Goal: Navigation & Orientation: Find specific page/section

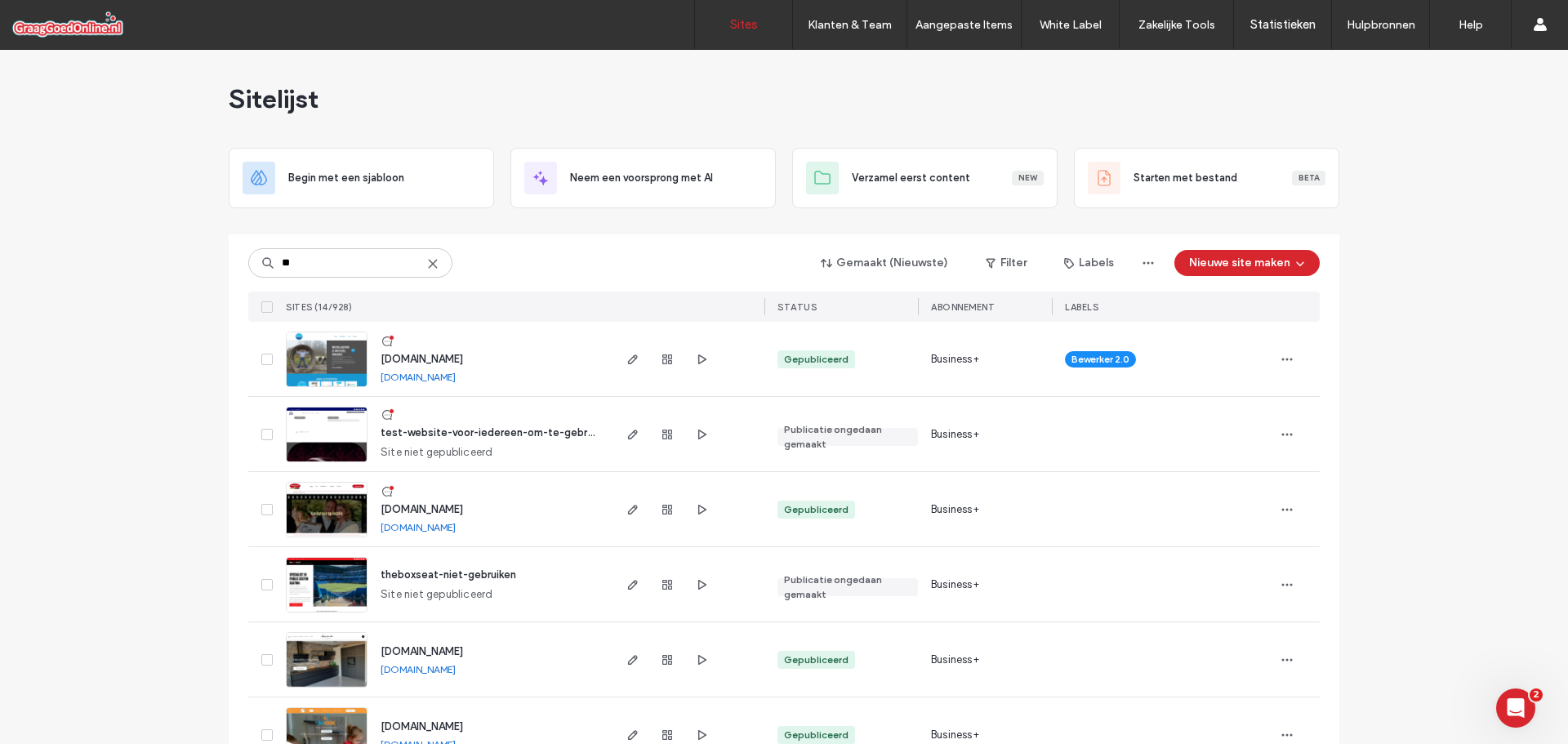
drag, startPoint x: 360, startPoint y: 273, endPoint x: 1, endPoint y: 251, distance: 359.7
click at [48, 251] on div "Sitelijst Begin met een sjabloon Neem een voorsprong met AI Verzamel eerst cont…" at bounding box center [784, 721] width 1568 height 1344
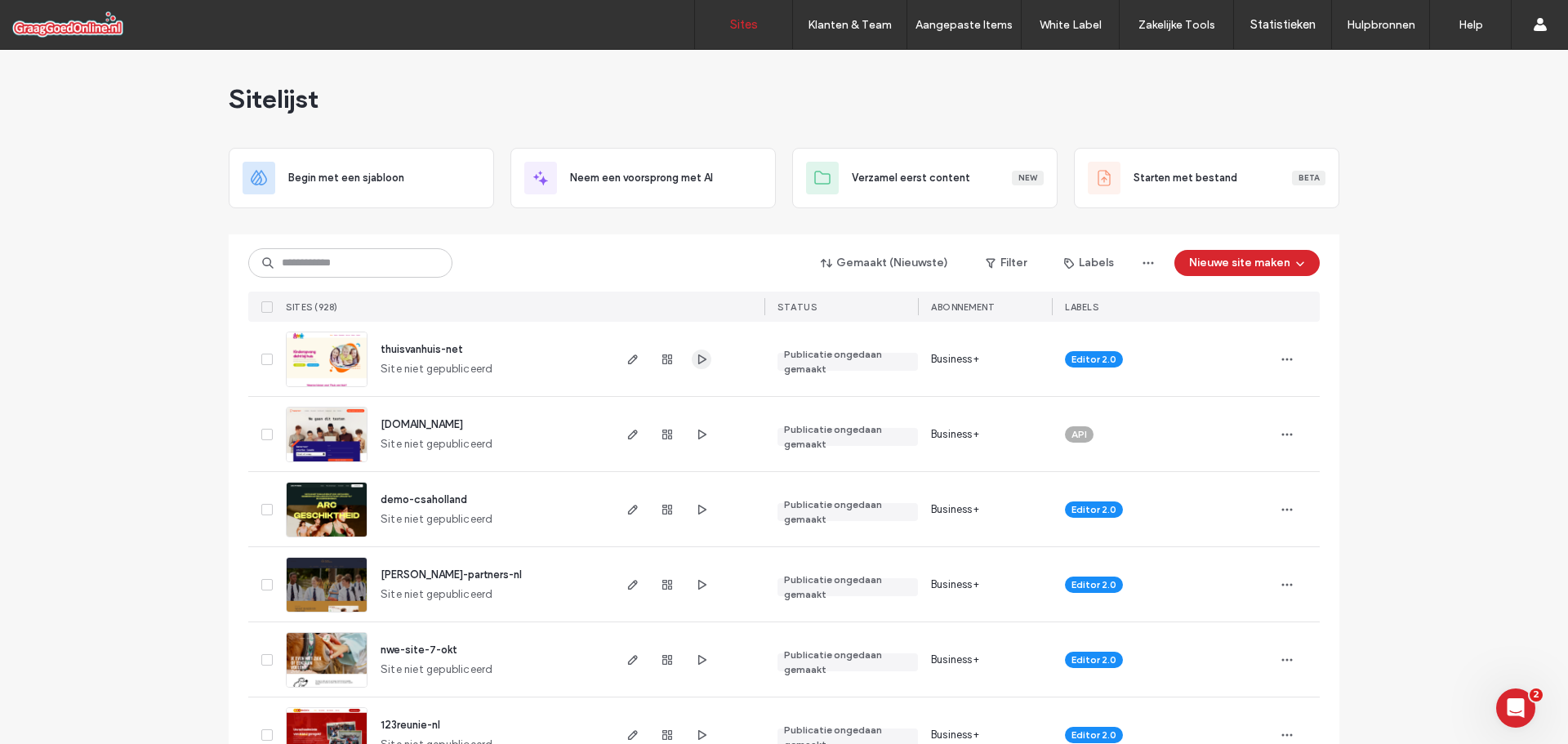
click at [698, 357] on use "button" at bounding box center [702, 358] width 8 height 10
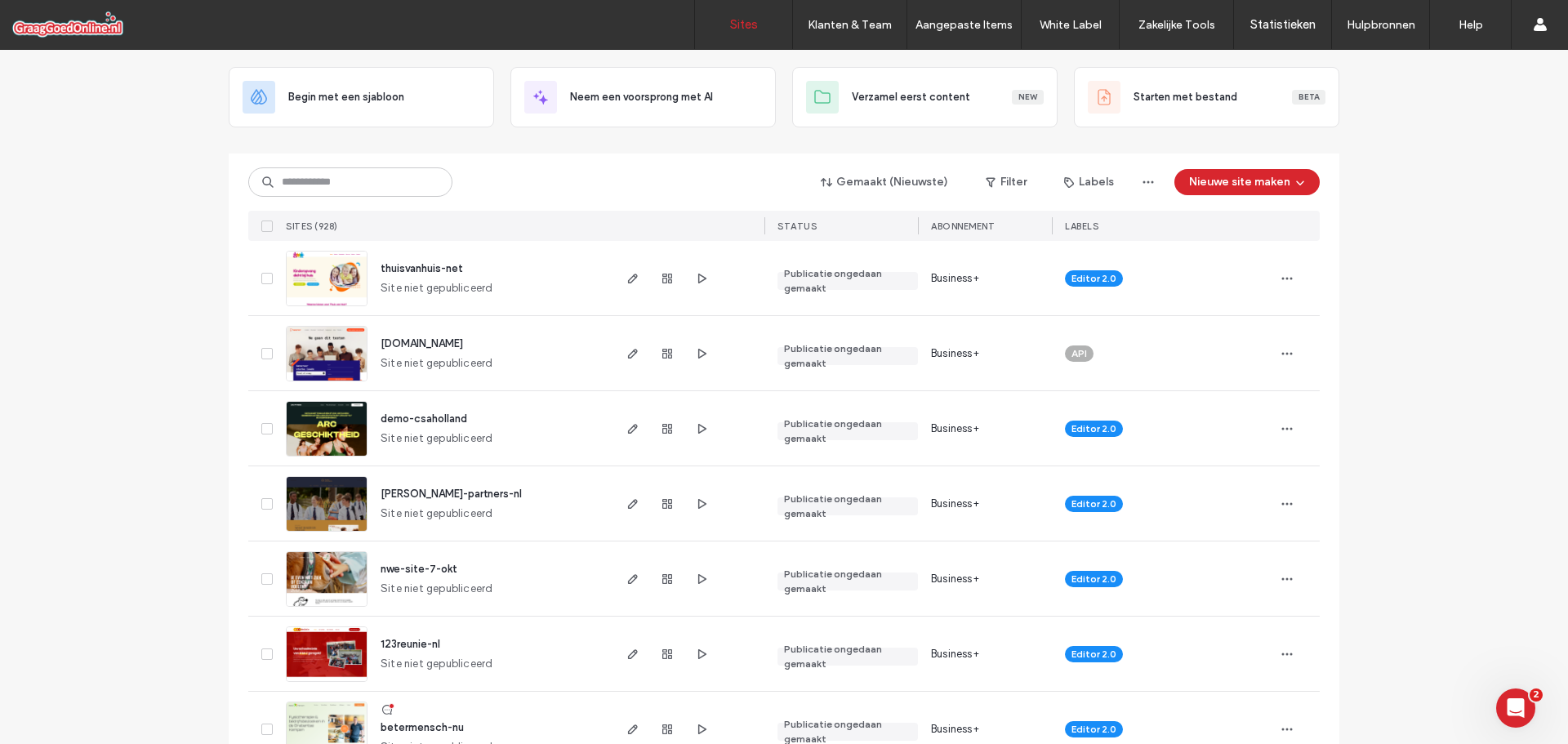
scroll to position [82, 0]
click at [695, 504] on icon "button" at bounding box center [701, 503] width 13 height 13
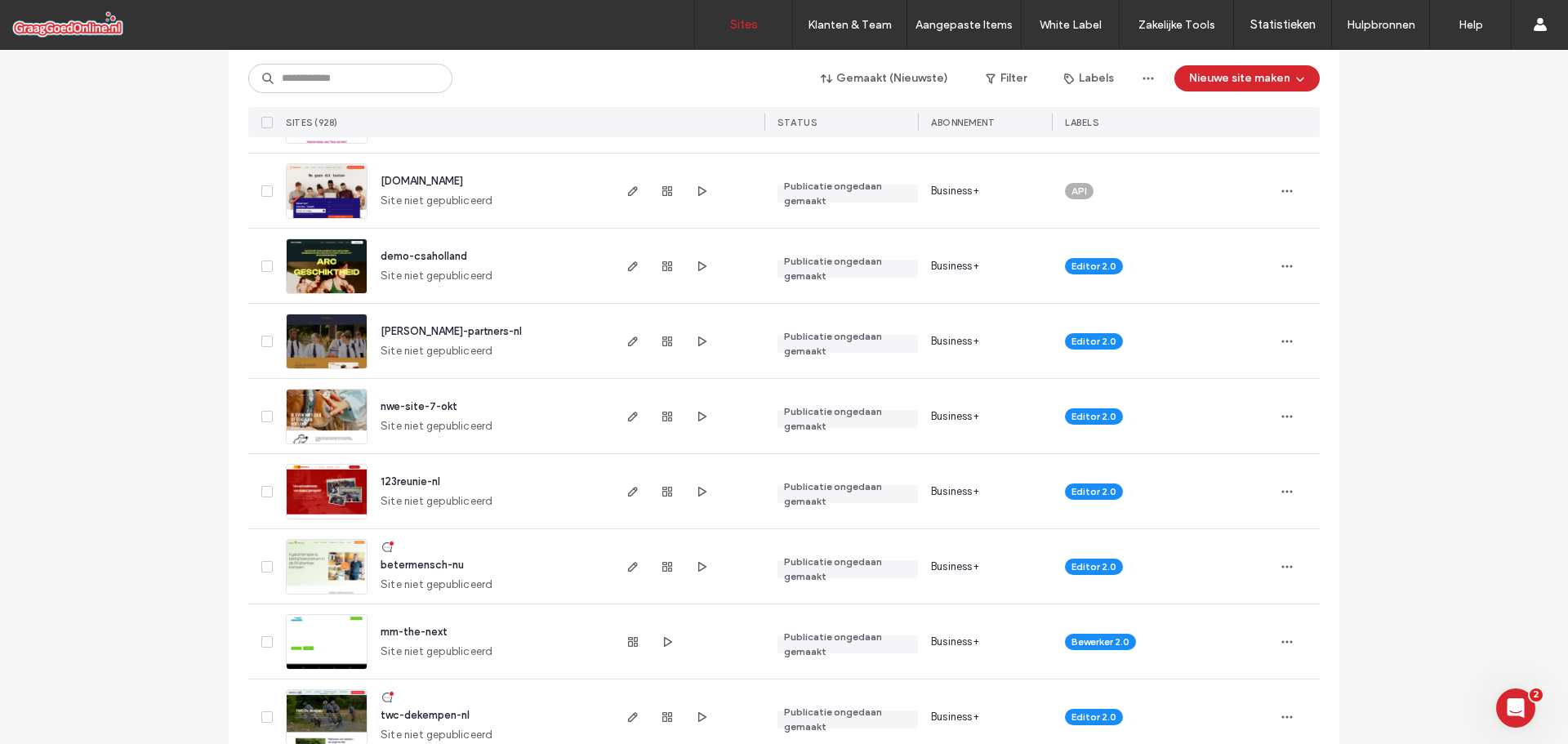
scroll to position [245, 0]
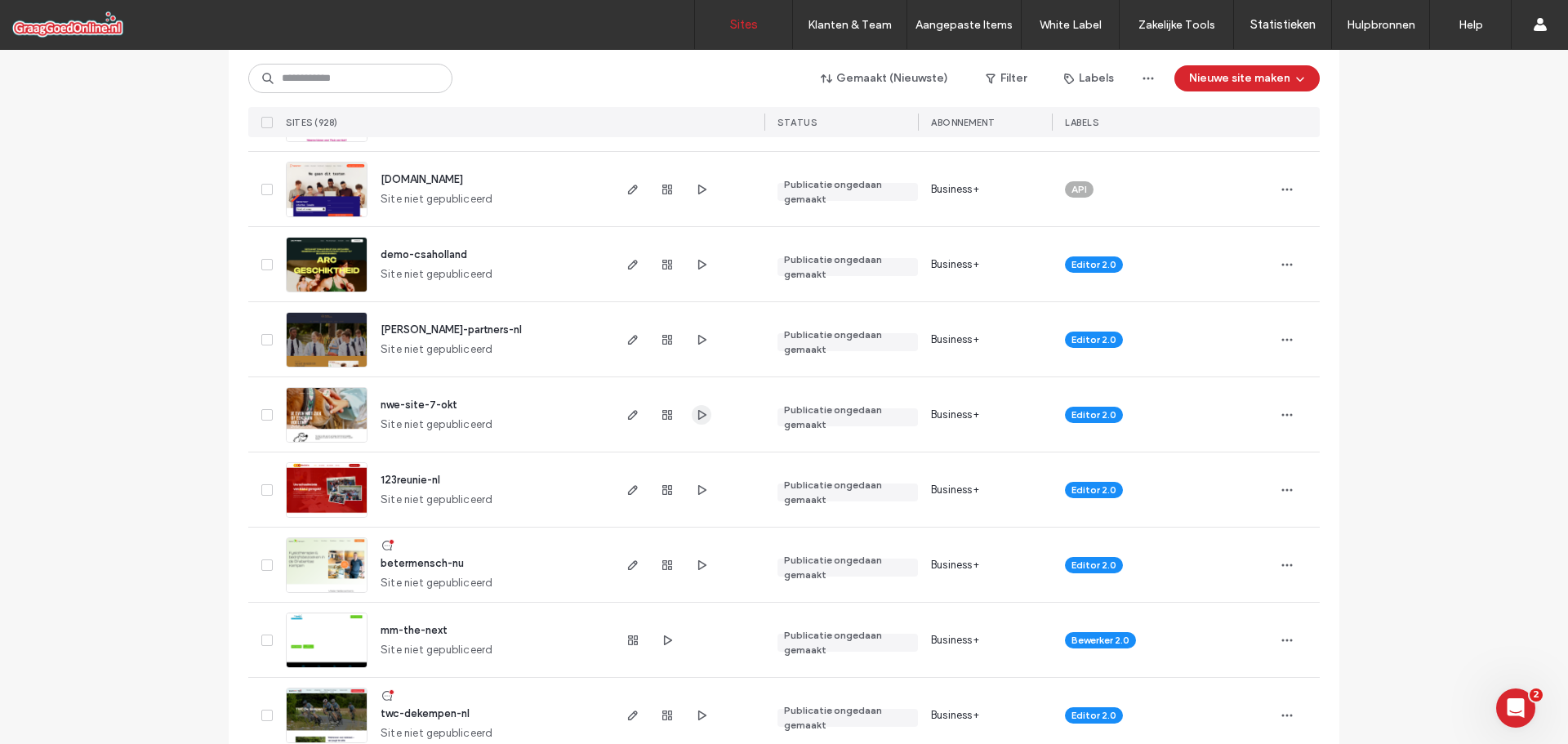
click at [695, 414] on icon "button" at bounding box center [701, 415] width 13 height 13
click at [695, 485] on icon "button" at bounding box center [701, 490] width 13 height 13
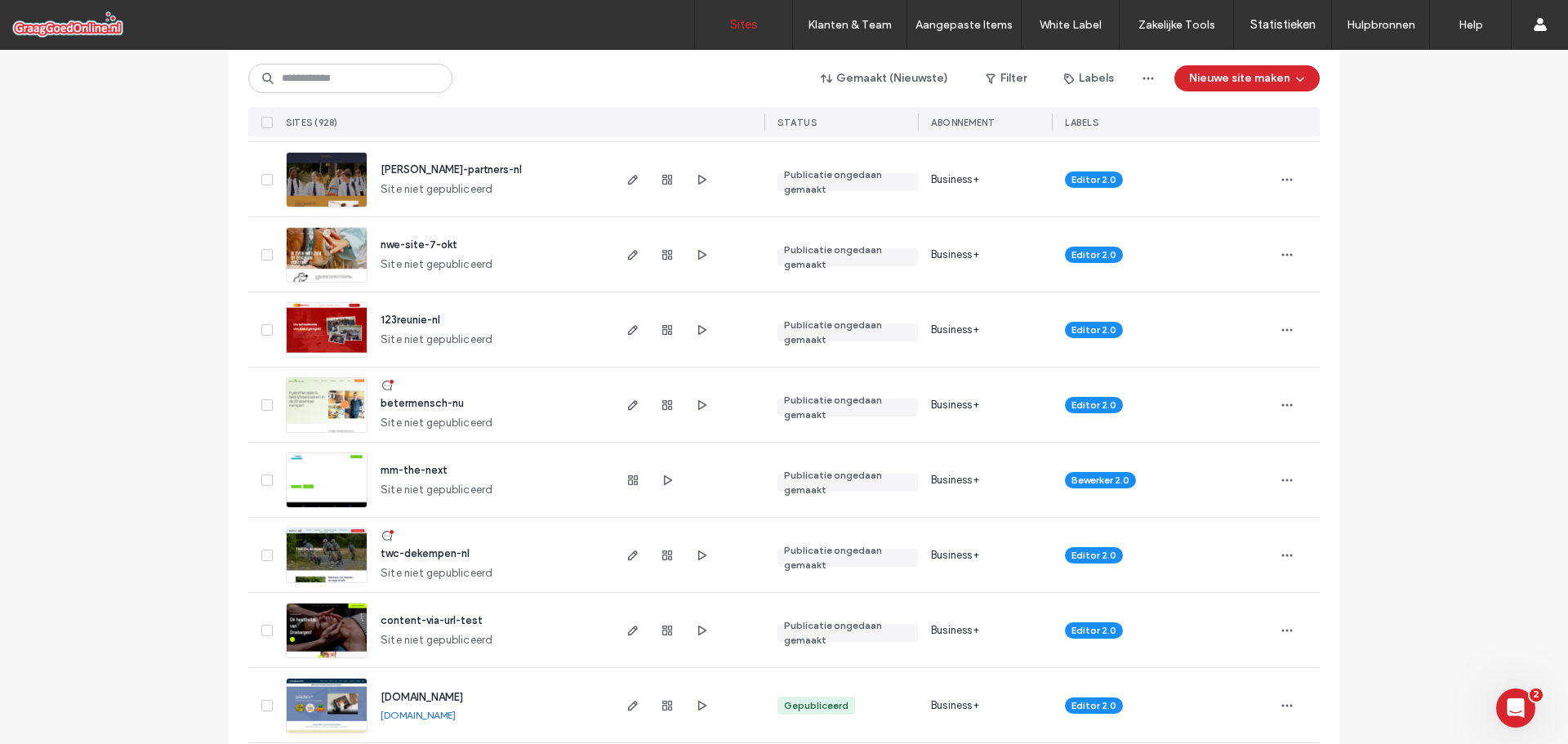
scroll to position [409, 0]
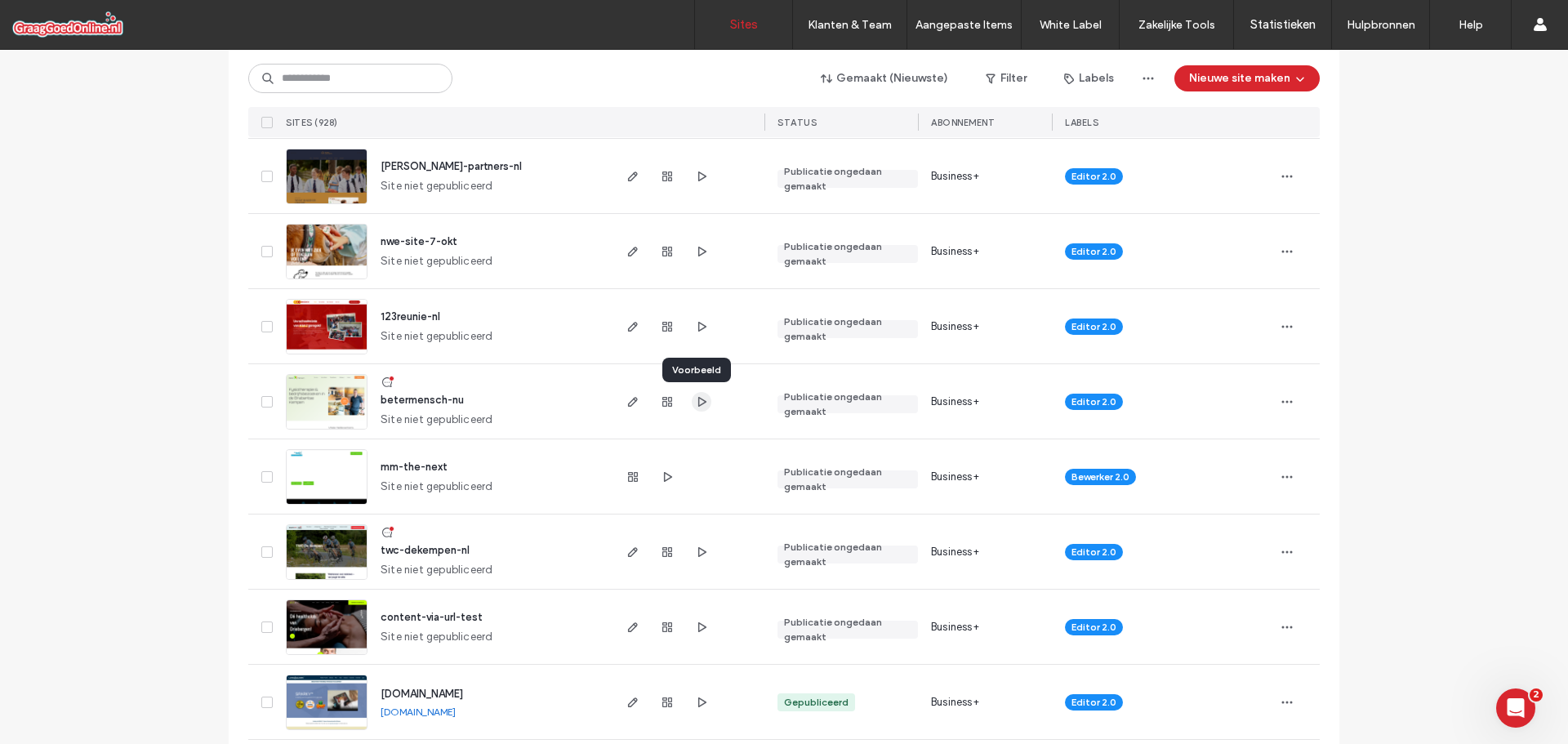
click at [698, 398] on use "button" at bounding box center [702, 401] width 8 height 10
click at [343, 76] on input at bounding box center [350, 78] width 204 height 29
type input "*****"
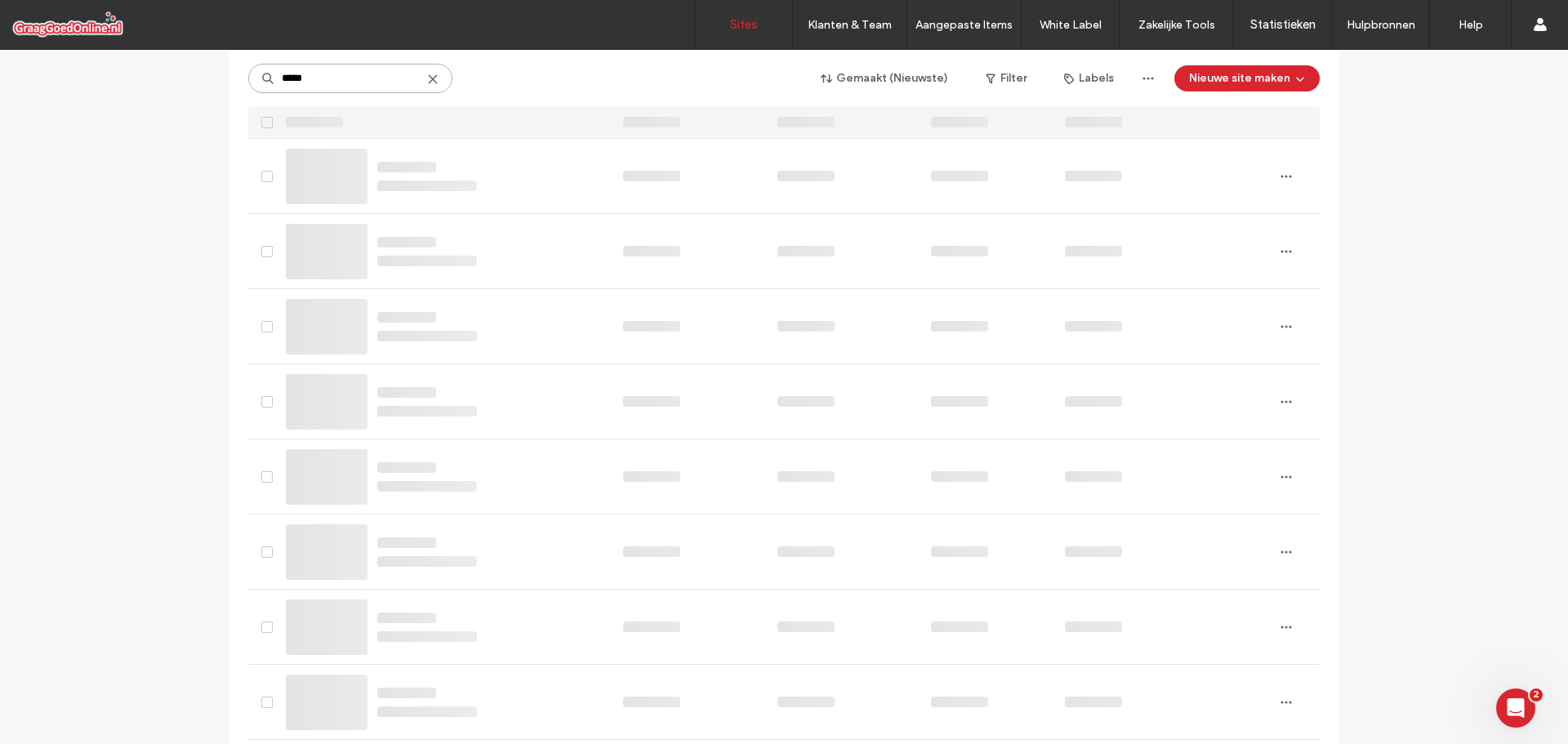
scroll to position [0, 0]
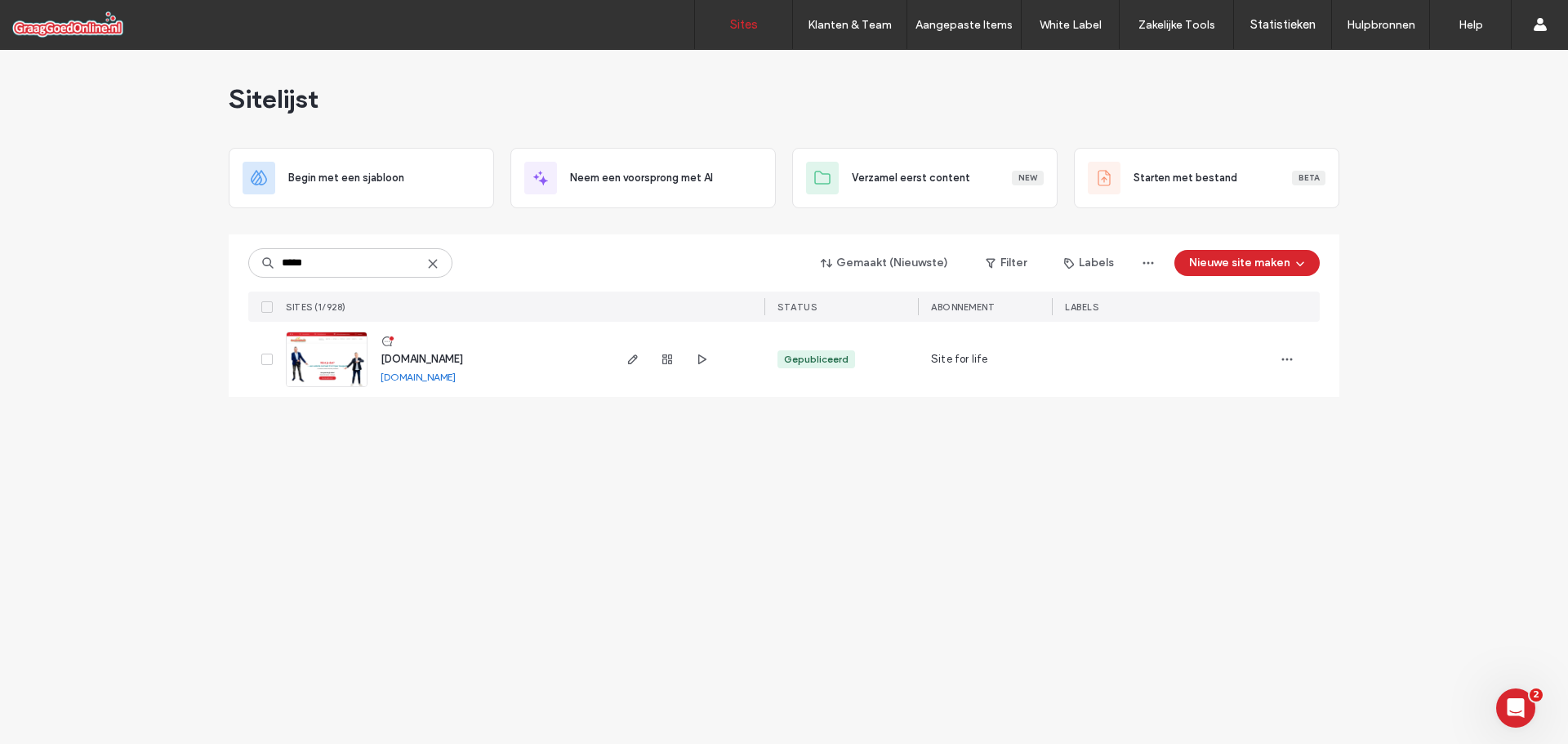
click at [463, 362] on span "[DOMAIN_NAME]" at bounding box center [421, 359] width 83 height 12
